Goal: Transaction & Acquisition: Book appointment/travel/reservation

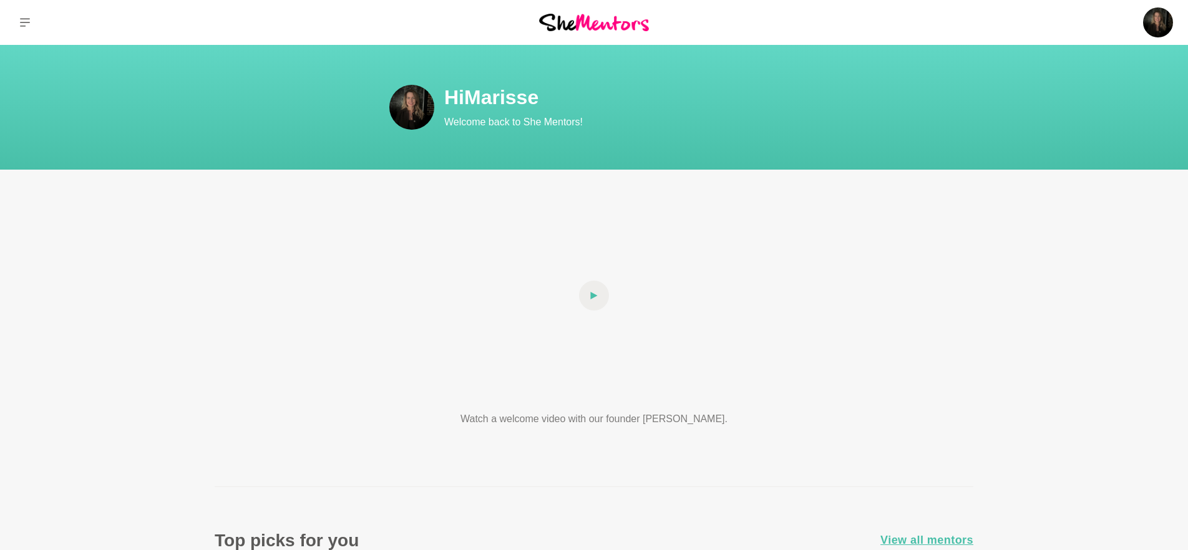
click at [1056, 24] on div "Dashboard Profile Saved Items (10) Messages Bookings Reviews Membership Logout …" at bounding box center [990, 22] width 396 height 45
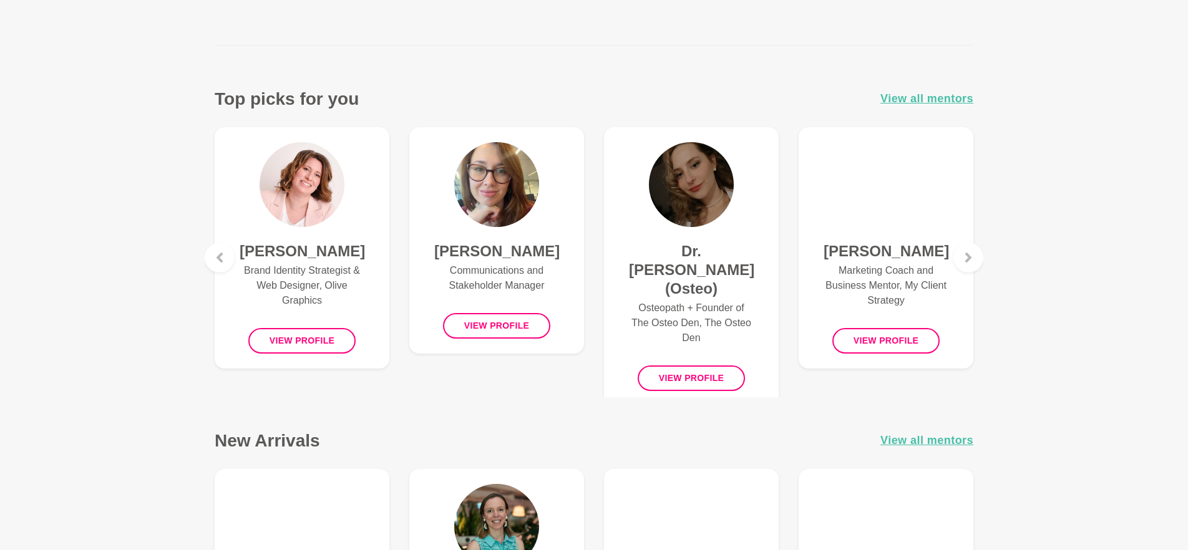
scroll to position [444, 0]
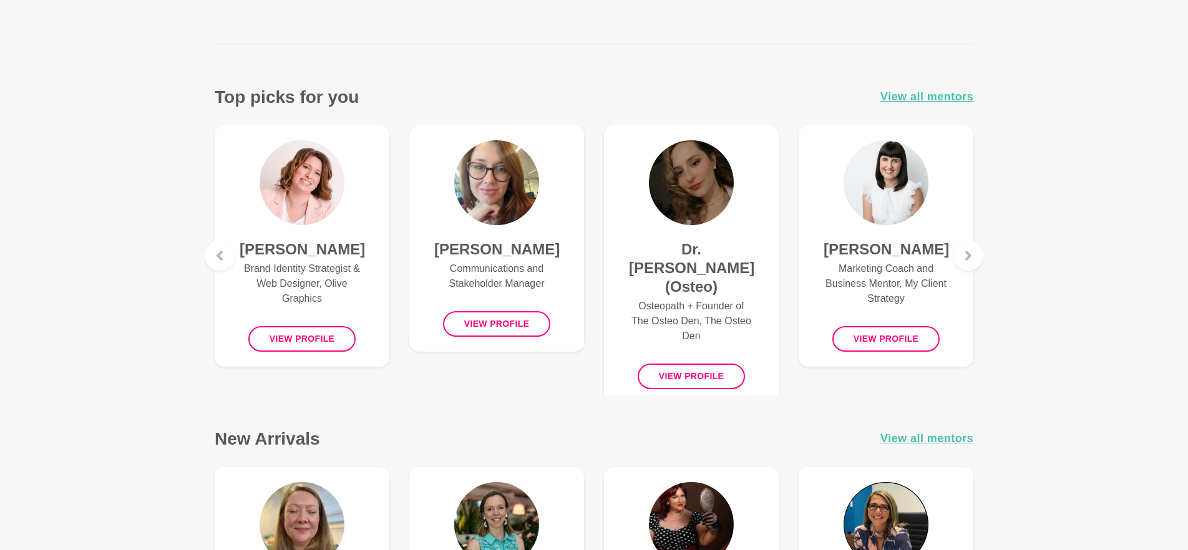
click at [348, 198] on figure "[PERSON_NAME] Brand Identity Strategist & Web Designer, Olive Graphics View pro…" at bounding box center [302, 245] width 175 height 241
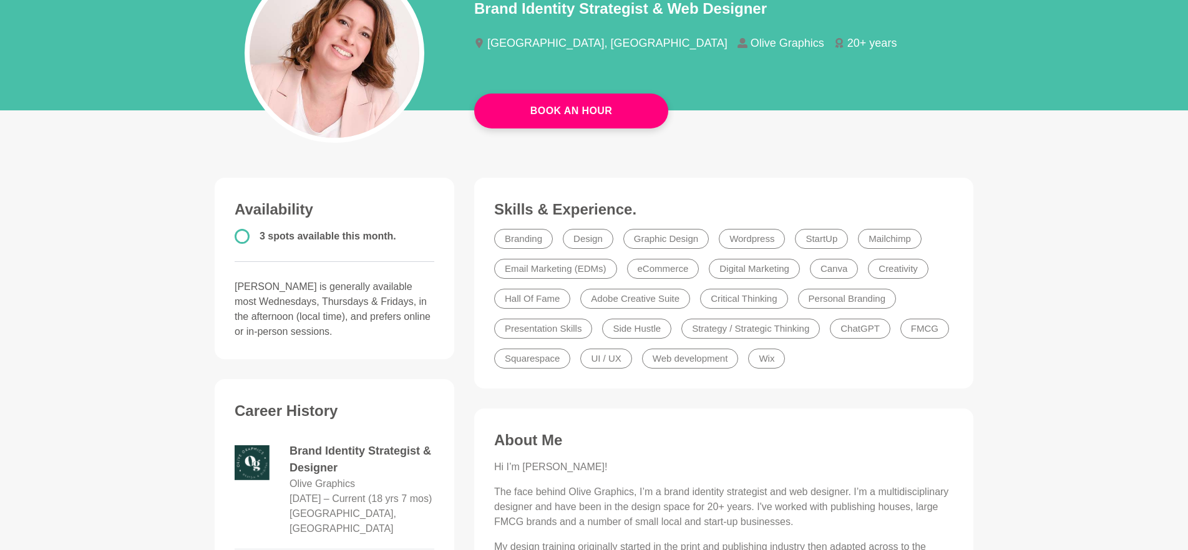
scroll to position [168, 0]
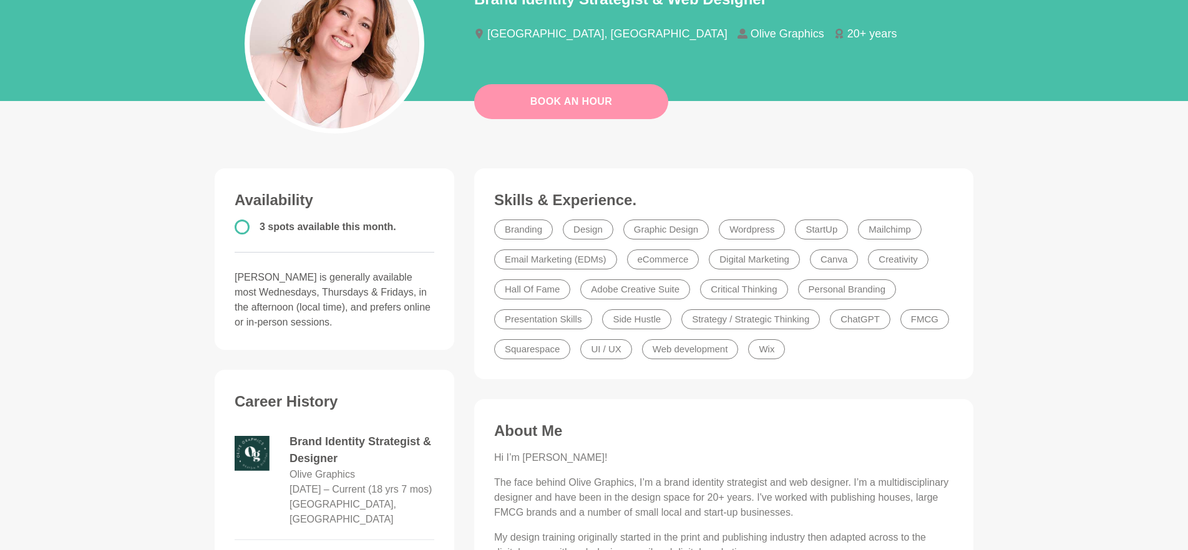
click at [593, 104] on link "Book An Hour" at bounding box center [571, 101] width 194 height 35
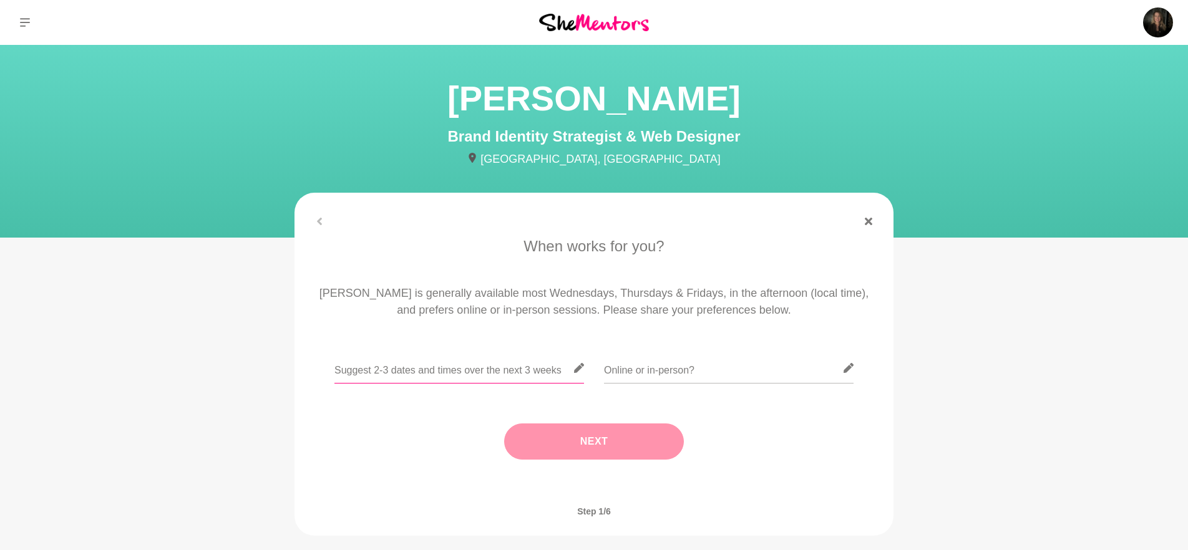
click at [538, 371] on input "text" at bounding box center [459, 368] width 250 height 31
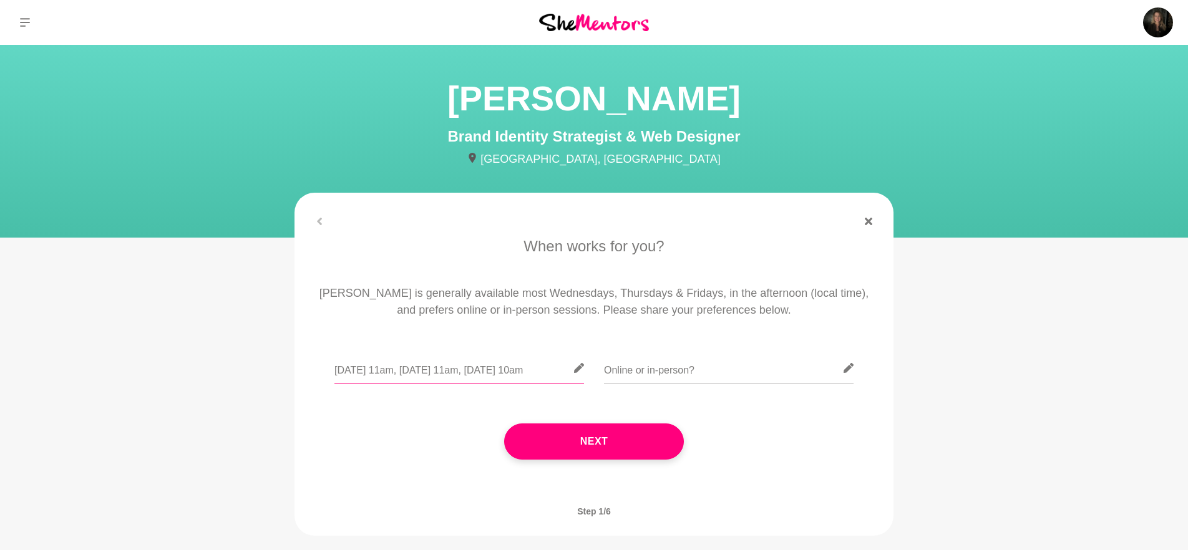
scroll to position [0, 20]
type input "[DATE] 11am, [DATE] 11am, [DATE] 10am"
type input "o"
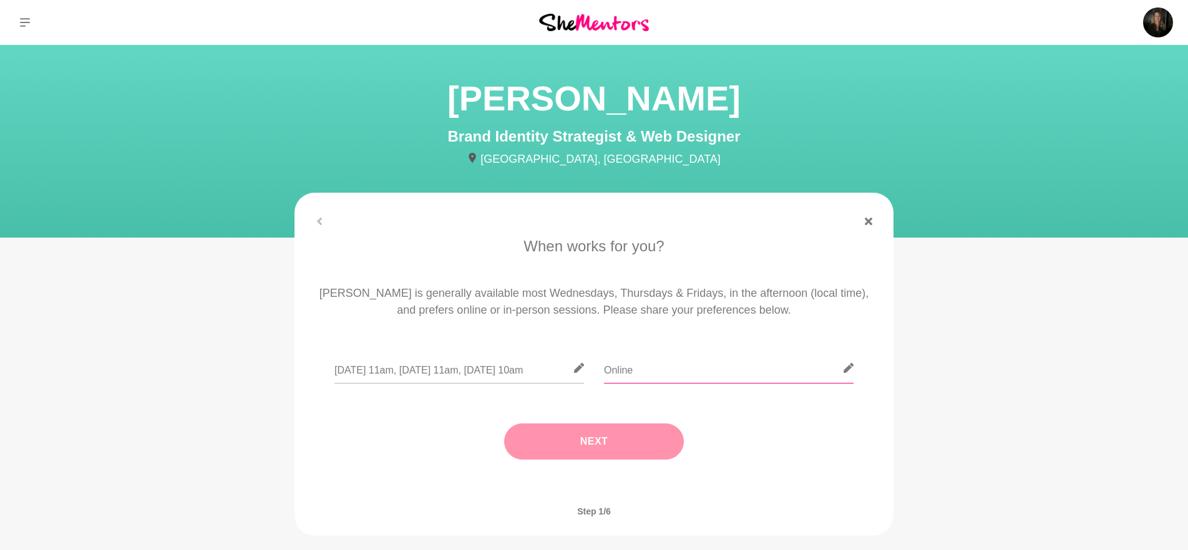
type input "Online"
drag, startPoint x: 568, startPoint y: 429, endPoint x: 578, endPoint y: 431, distance: 9.4
click at [568, 430] on button "Next" at bounding box center [594, 442] width 180 height 36
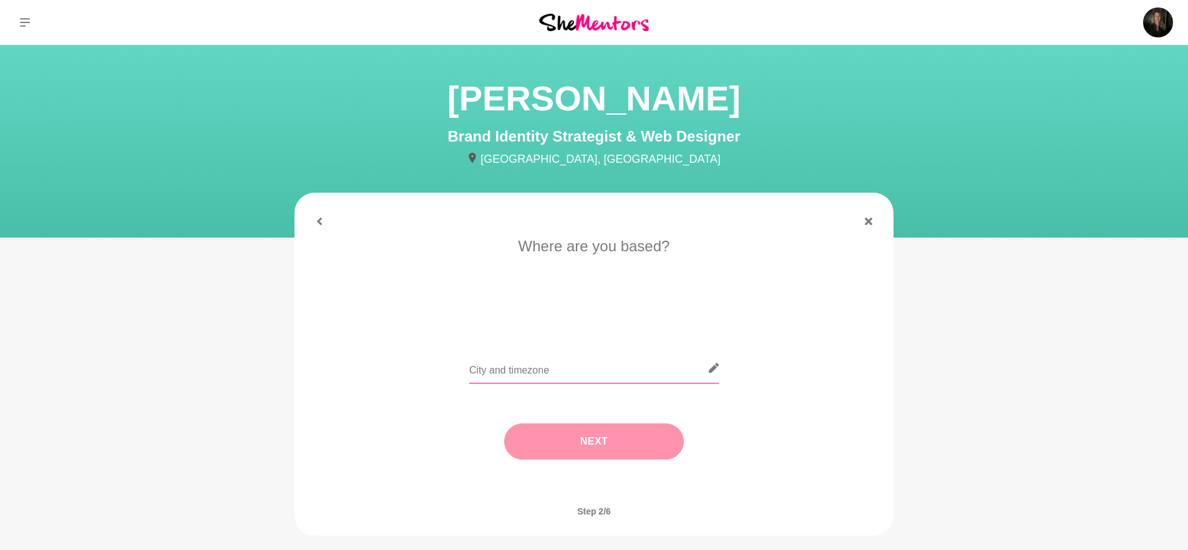
click at [680, 374] on input "text" at bounding box center [594, 368] width 250 height 31
type input "[GEOGRAPHIC_DATA], AEST"
click at [653, 429] on button "Next" at bounding box center [594, 442] width 180 height 36
click at [629, 318] on li "I need tips" at bounding box center [643, 316] width 64 height 20
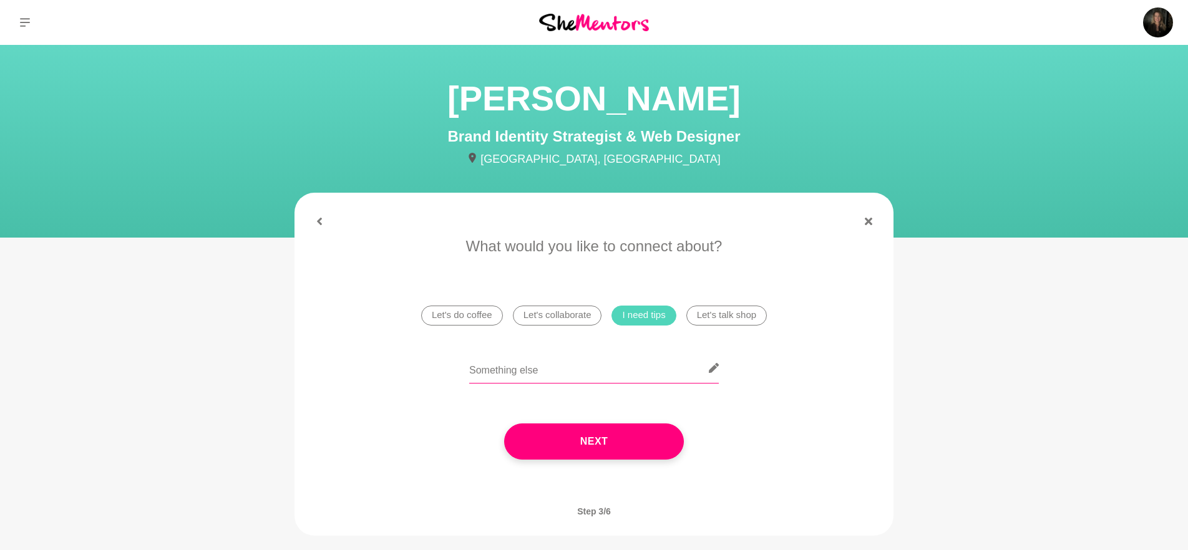
click at [570, 372] on input "text" at bounding box center [594, 368] width 250 height 31
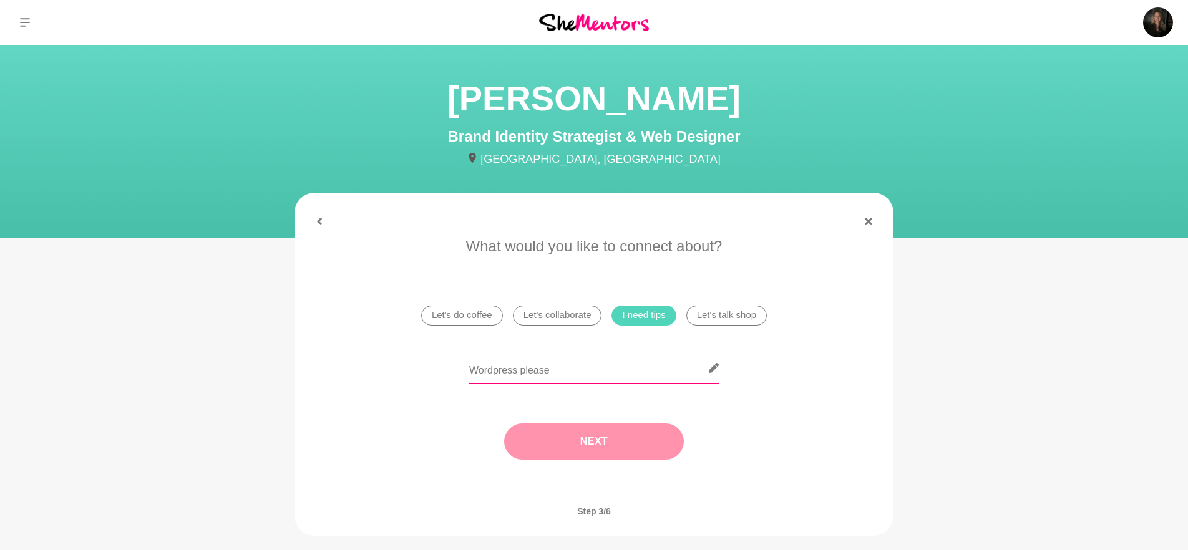
type input "Wordpress please"
click at [661, 427] on button "Next" at bounding box center [594, 442] width 180 height 36
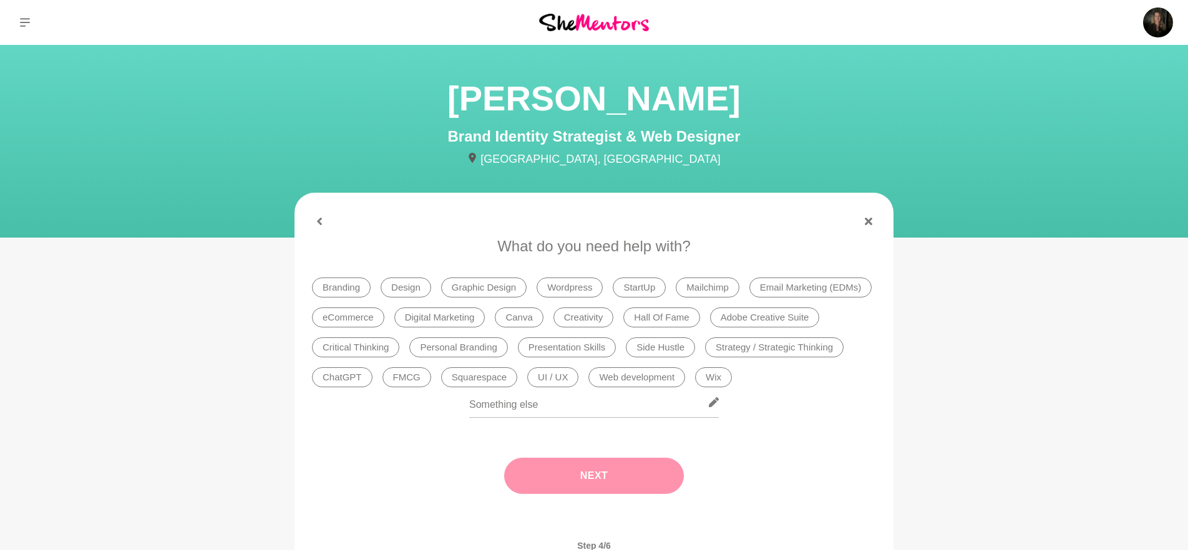
click at [582, 289] on li "Wordpress" at bounding box center [570, 288] width 66 height 20
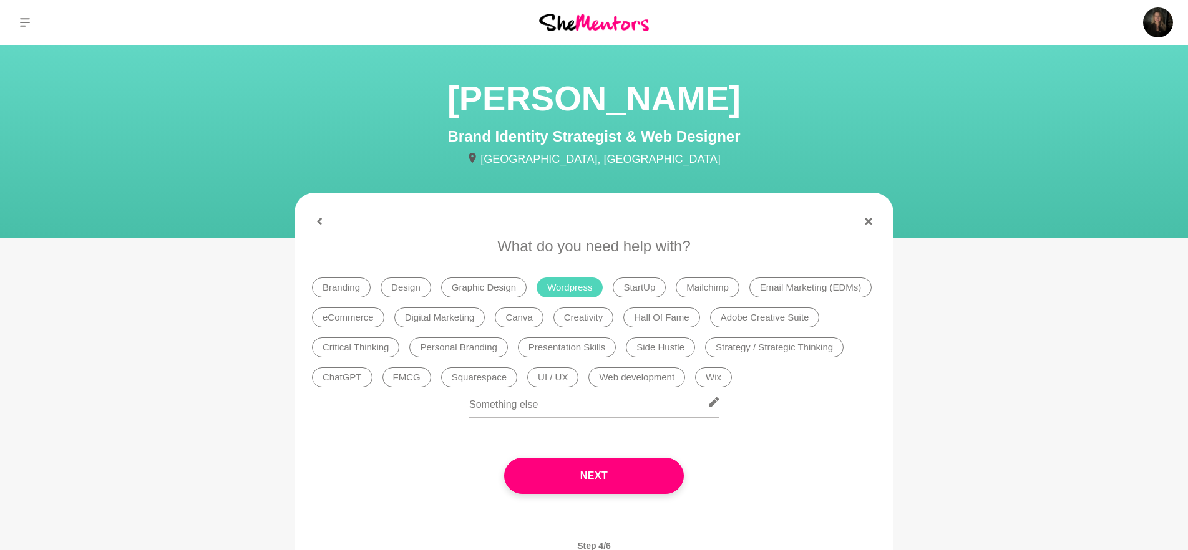
click at [709, 286] on li "Mailchimp" at bounding box center [708, 288] width 64 height 20
click at [601, 321] on li "Creativity" at bounding box center [583, 318] width 61 height 20
click at [352, 372] on li "ChatGPT" at bounding box center [342, 377] width 61 height 20
click at [555, 378] on li "UI / UX" at bounding box center [552, 377] width 51 height 20
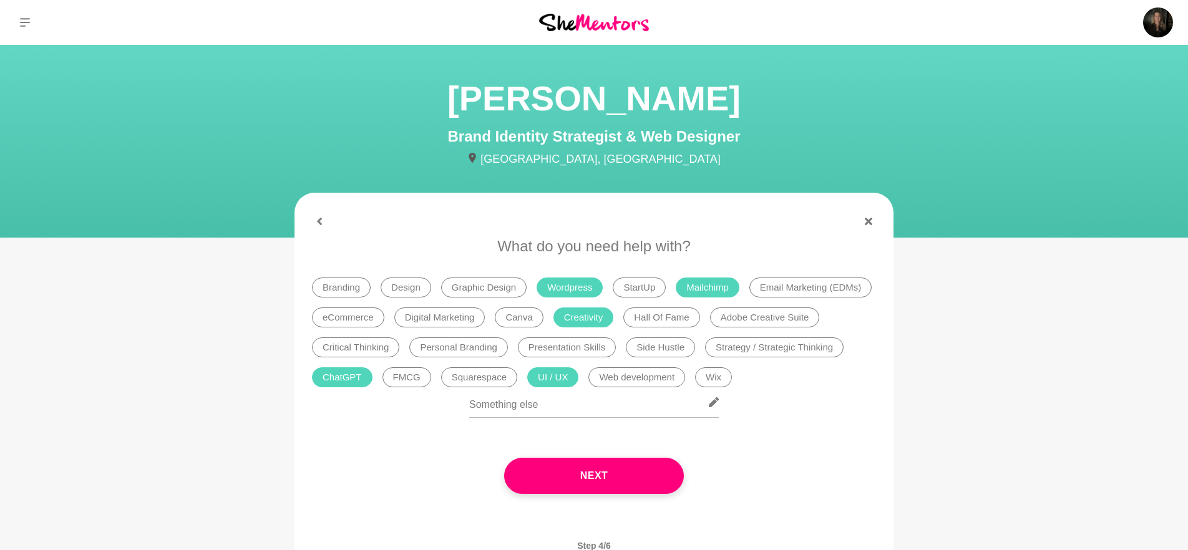
click at [620, 377] on li "Web development" at bounding box center [636, 377] width 97 height 20
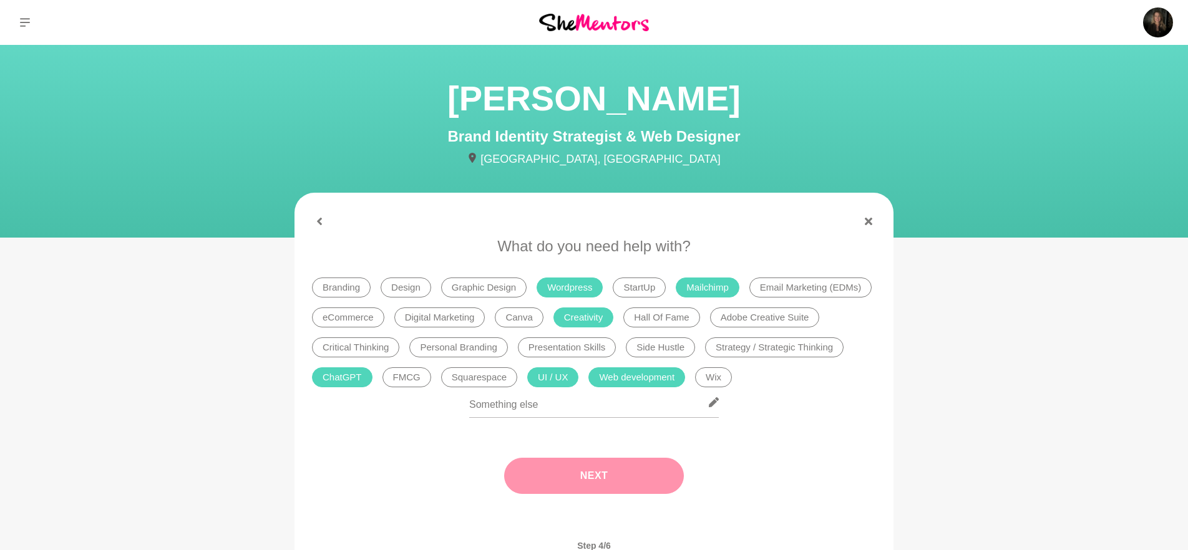
click at [637, 475] on button "Next" at bounding box center [594, 476] width 180 height 36
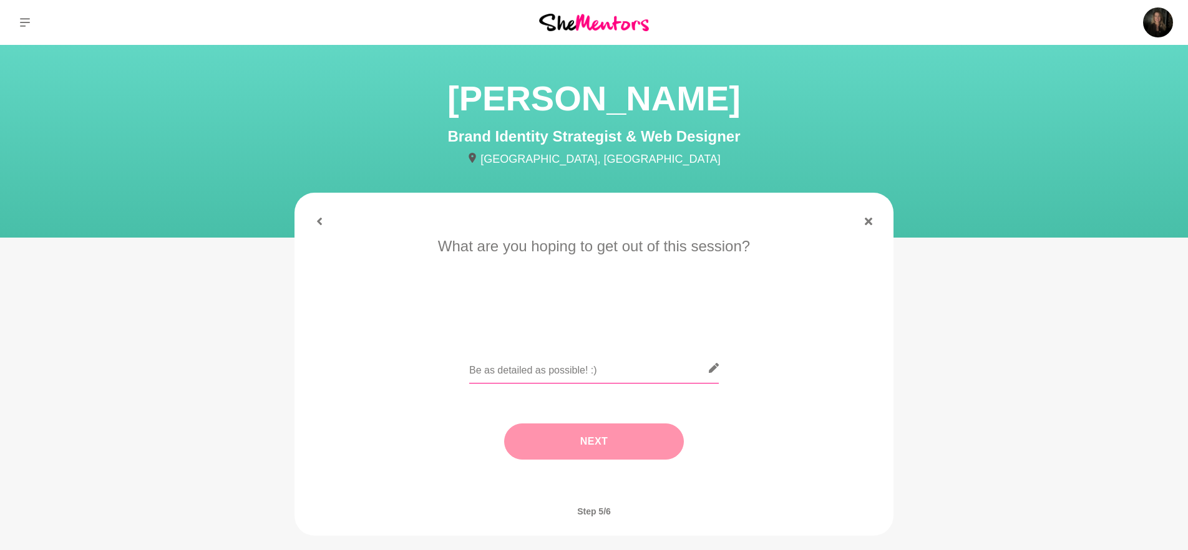
click at [667, 370] on input "text" at bounding box center [594, 368] width 250 height 31
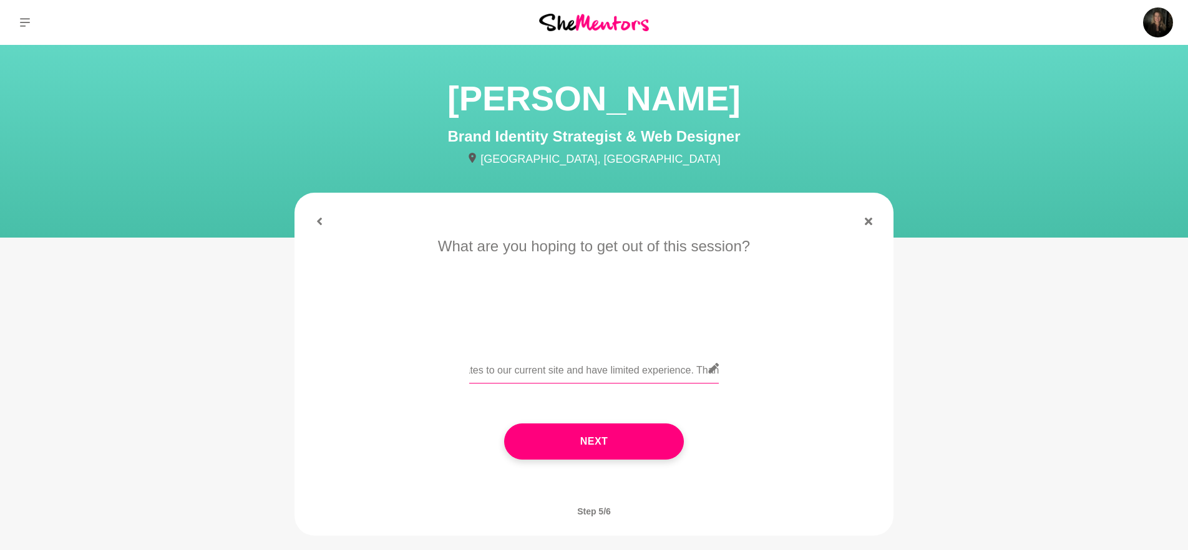
scroll to position [0, 296]
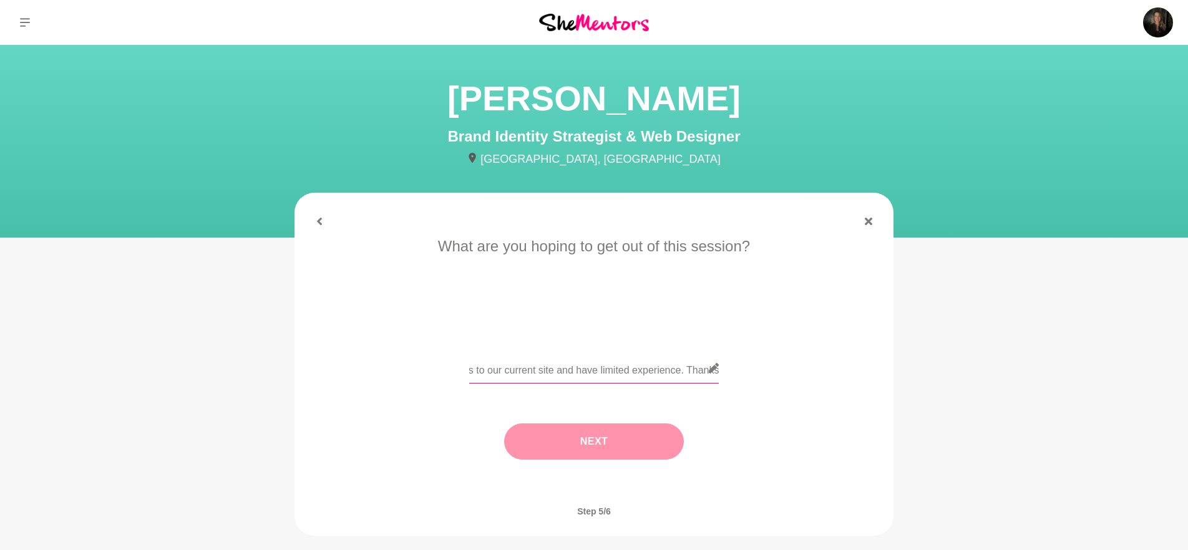
type input "Better understanding of Wordpress please, I want to make updates to our current…"
click at [608, 436] on button "Next" at bounding box center [594, 442] width 180 height 36
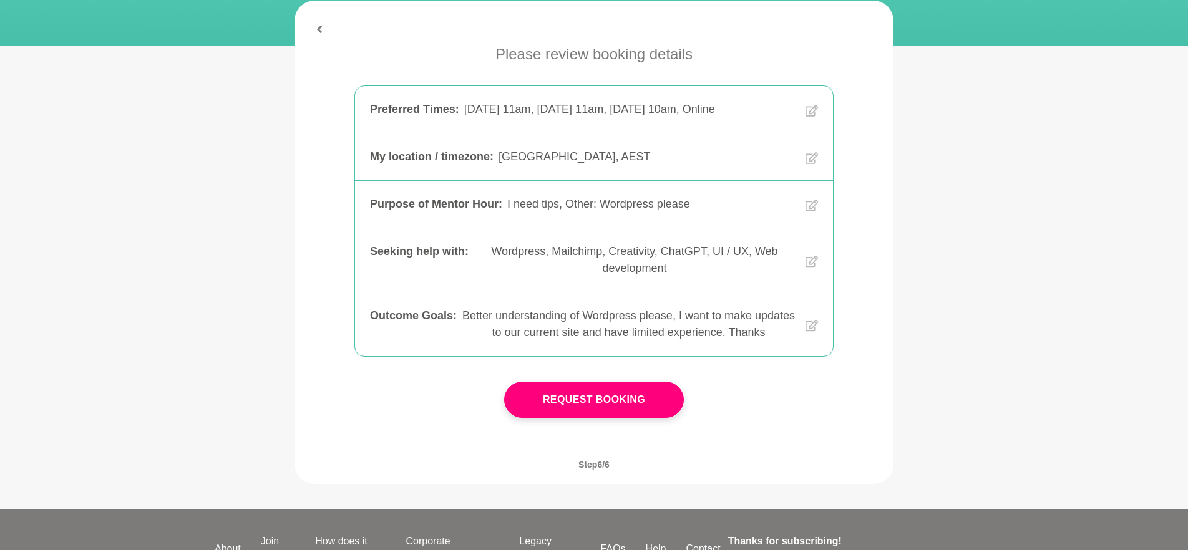
scroll to position [195, 0]
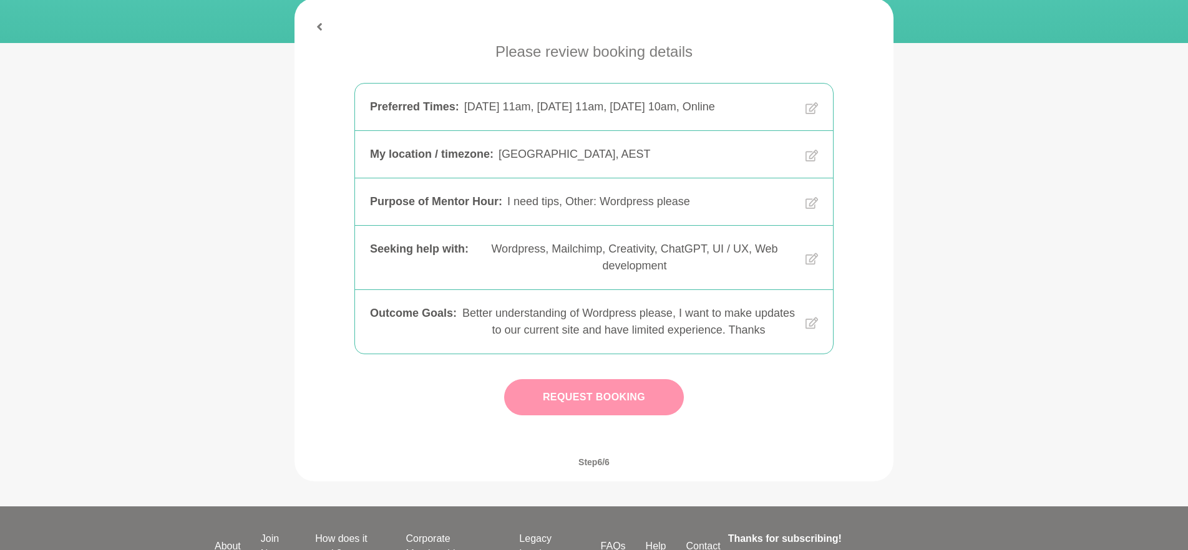
click at [584, 412] on button "Request Booking" at bounding box center [594, 397] width 180 height 36
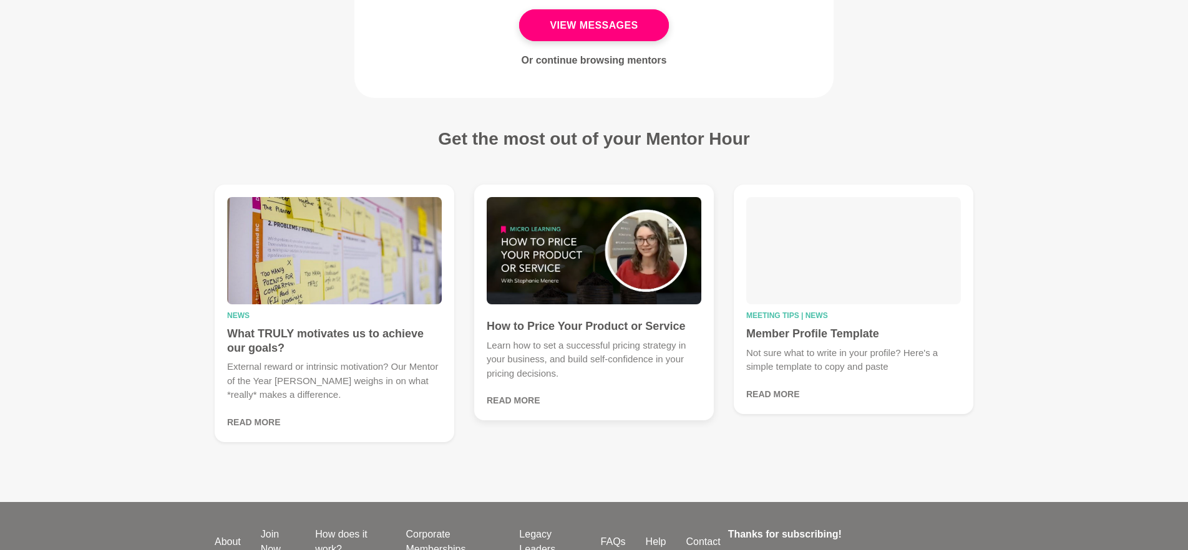
scroll to position [247, 0]
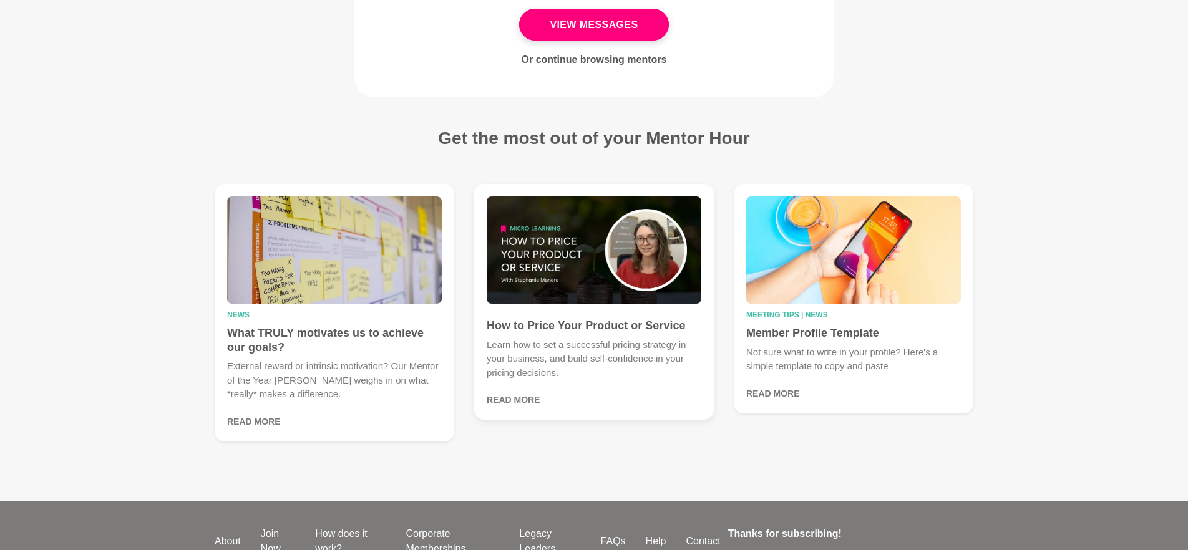
click at [547, 353] on p "Learn how to set a successful pricing strategy in your business, and build self…" at bounding box center [594, 359] width 215 height 42
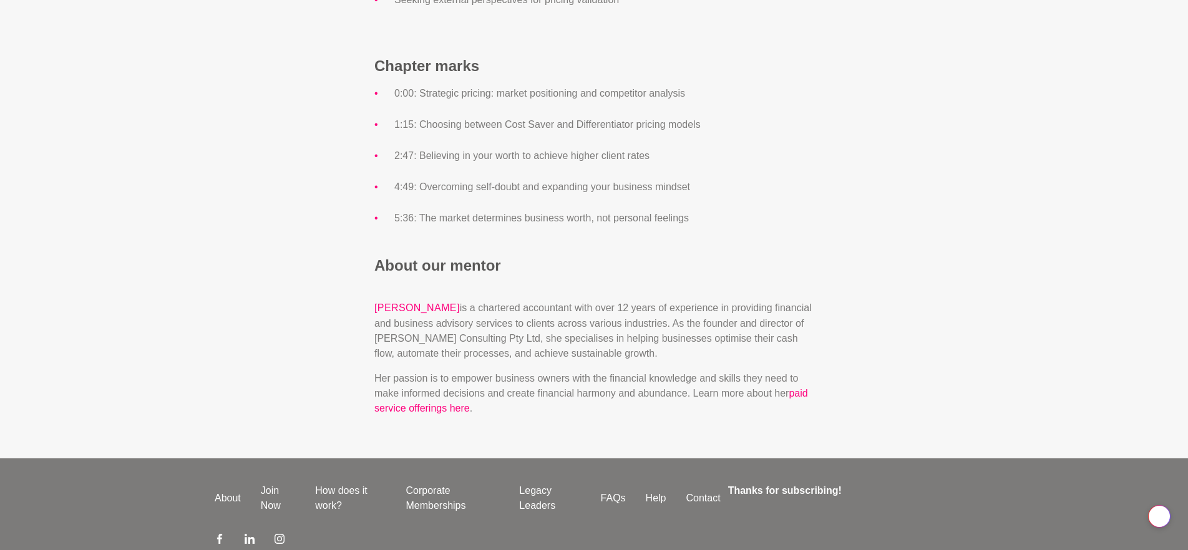
scroll to position [1232, 0]
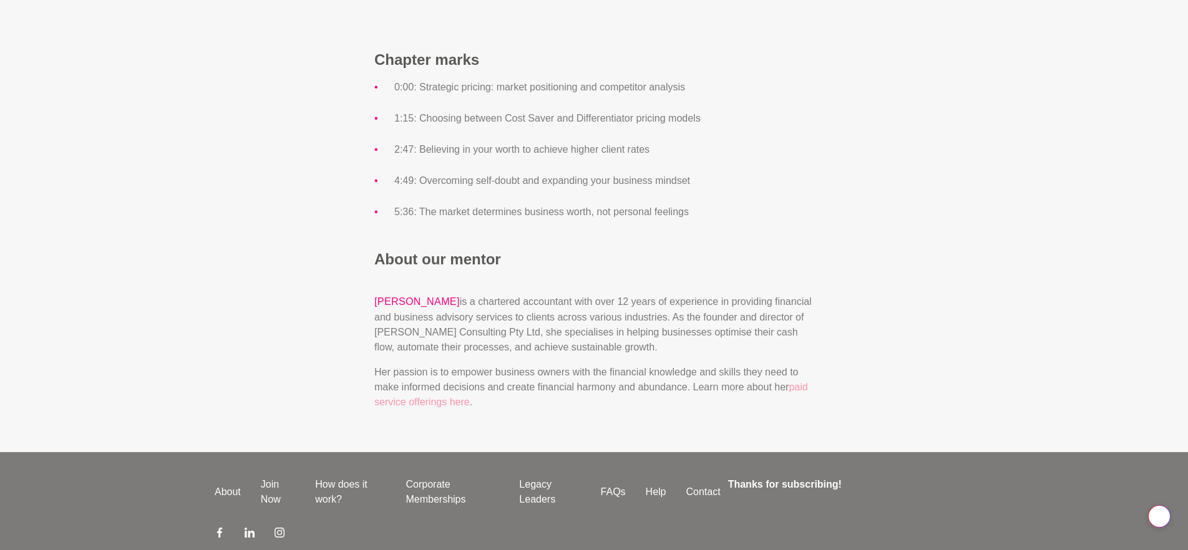
click at [447, 407] on link "paid service offerings here" at bounding box center [591, 395] width 434 height 26
click at [804, 387] on link "paid service offerings here" at bounding box center [591, 394] width 434 height 26
click at [440, 400] on link "paid service offerings here" at bounding box center [591, 394] width 434 height 26
click at [440, 402] on link "paid service offerings here" at bounding box center [591, 394] width 434 height 26
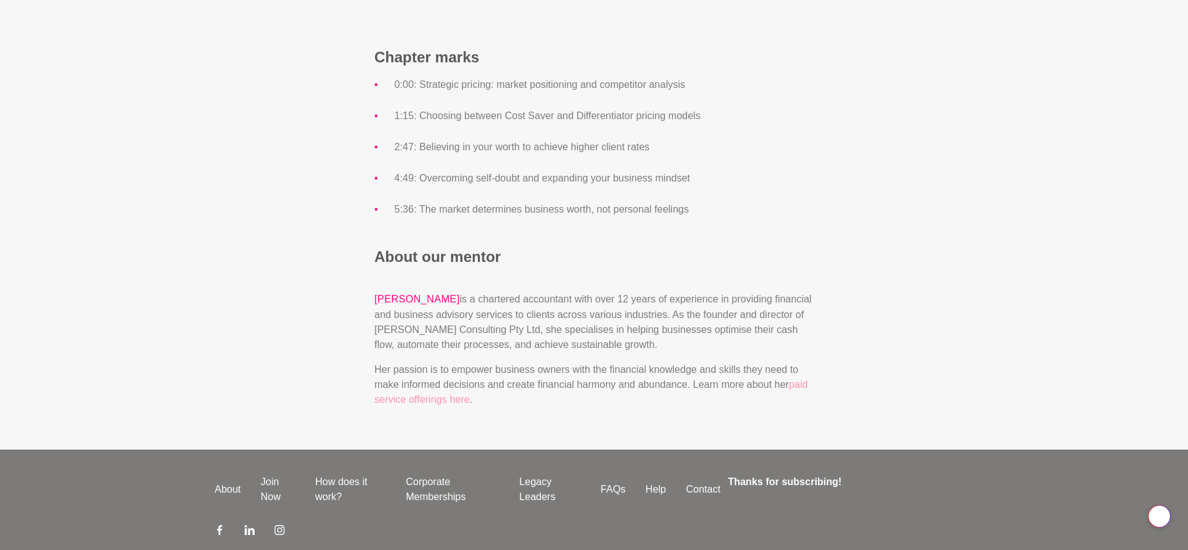
scroll to position [1234, 0]
click at [449, 400] on link "paid service offerings here" at bounding box center [591, 393] width 434 height 26
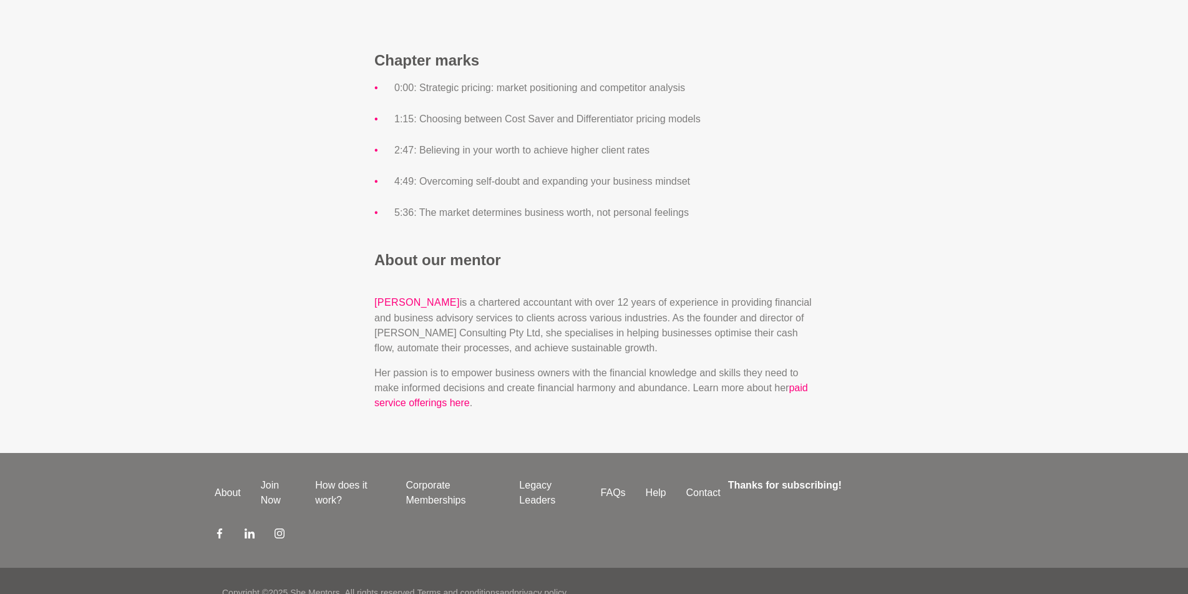
scroll to position [1232, 0]
